Goal: Transaction & Acquisition: Purchase product/service

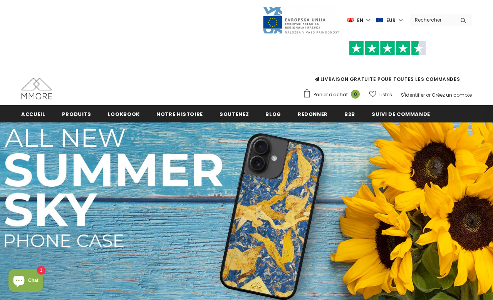
click at [64, 115] on span "Produits" at bounding box center [76, 114] width 29 height 7
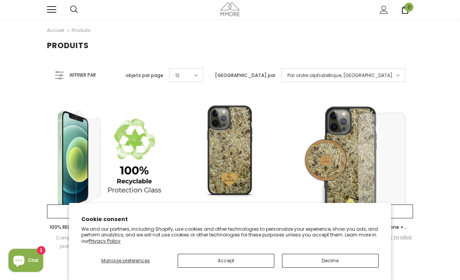
click at [362, 263] on button "Decline" at bounding box center [330, 261] width 97 height 14
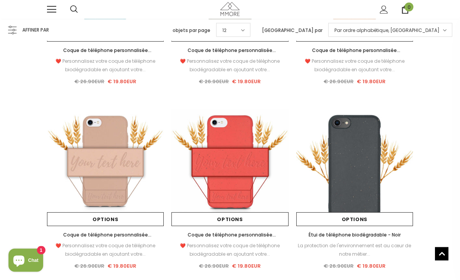
scroll to position [916, 0]
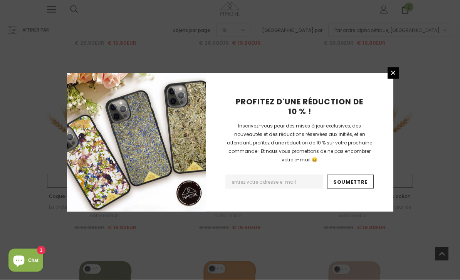
click at [395, 76] on icon at bounding box center [393, 73] width 7 height 7
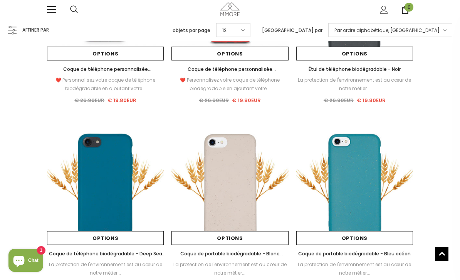
scroll to position [1115, 0]
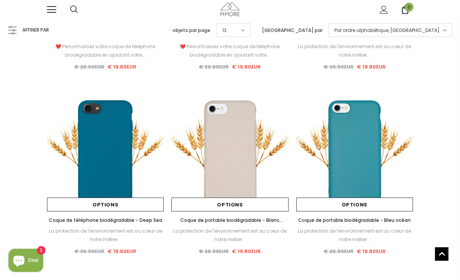
click at [100, 169] on img at bounding box center [105, 152] width 117 height 117
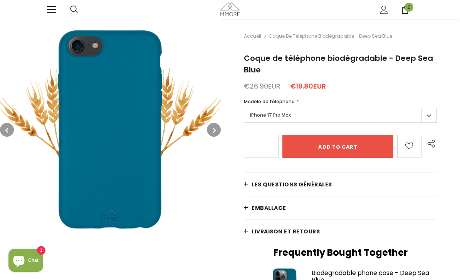
click at [400, 105] on div "Modèle de téléphone *" at bounding box center [340, 102] width 193 height 8
click at [429, 116] on label "iPhone 17 Pro Max" at bounding box center [340, 115] width 193 height 15
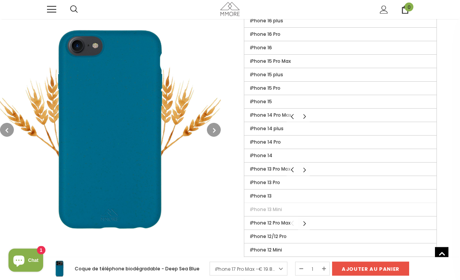
scroll to position [192, 0]
click at [366, 239] on label "iPhone 12/12 Pro" at bounding box center [340, 236] width 192 height 13
click at [0, 0] on input "iPhone 12/12 Pro" at bounding box center [0, 0] width 0 height 0
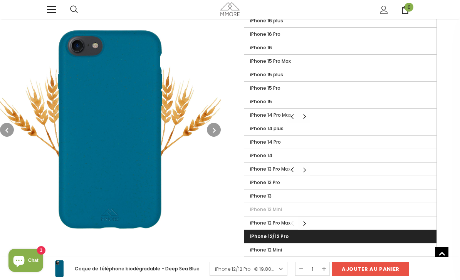
click at [454, 210] on div "Accueil Coque de téléphone biodégradable - Deep Sea Blue Coque de téléphone bio…" at bounding box center [340, 66] width 239 height 478
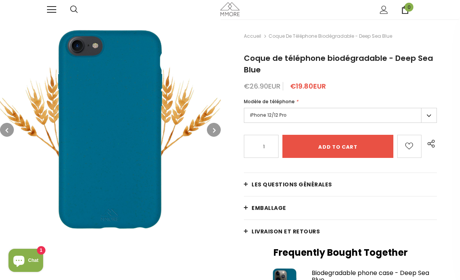
click at [370, 148] on input "Add to cart" at bounding box center [337, 146] width 111 height 23
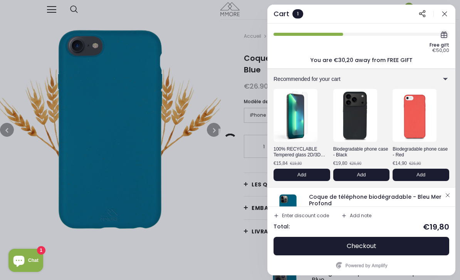
click at [446, 80] on icon at bounding box center [445, 79] width 4 height 2
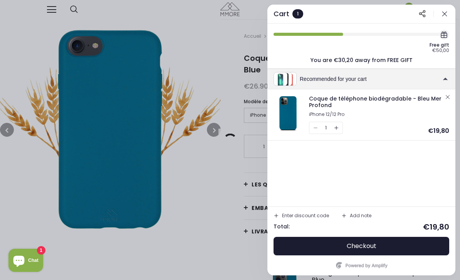
click at [408, 249] on button "Checkout" at bounding box center [361, 246] width 176 height 18
